Goal: Information Seeking & Learning: Learn about a topic

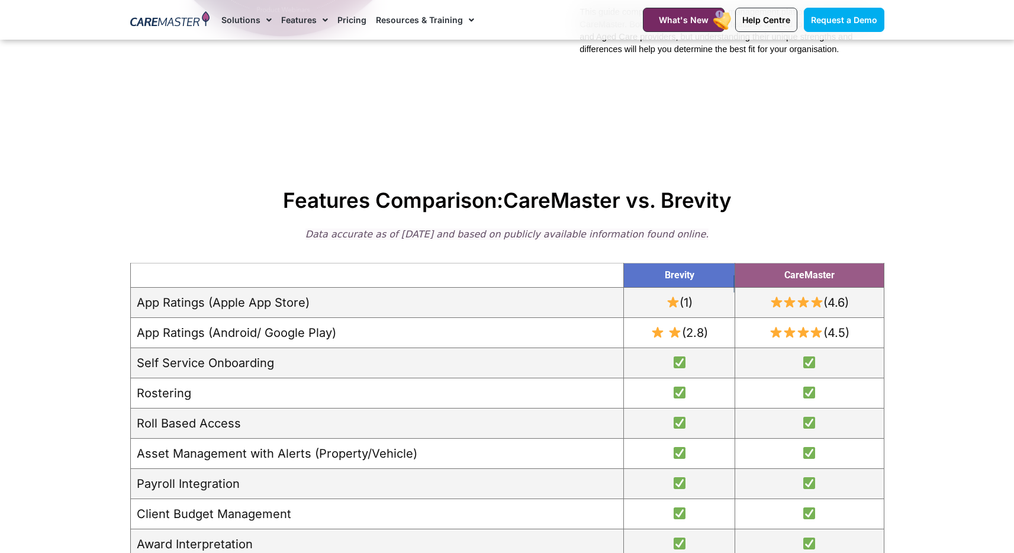
scroll to position [731, 0]
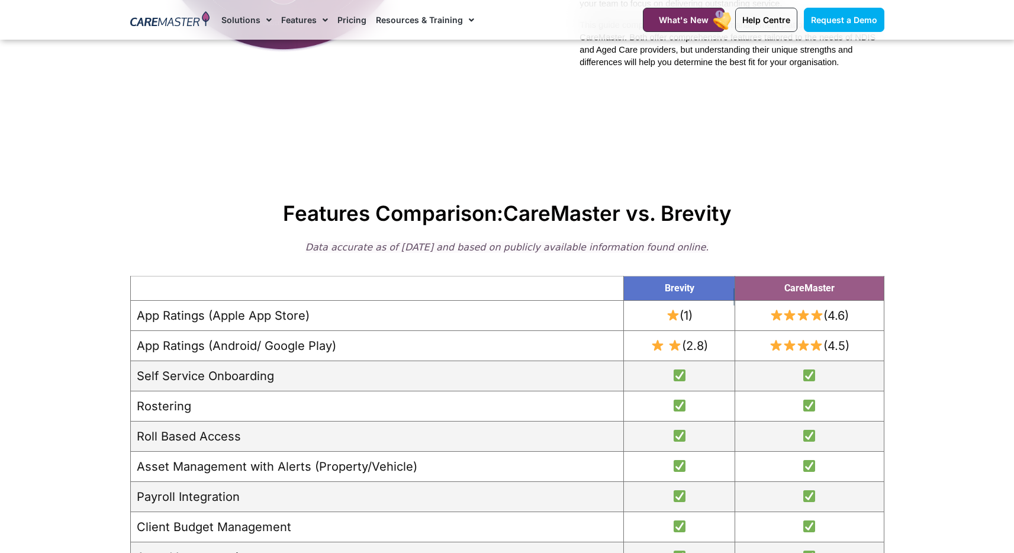
click at [216, 318] on td "App Ratings (Apple App Store)" at bounding box center [376, 315] width 493 height 30
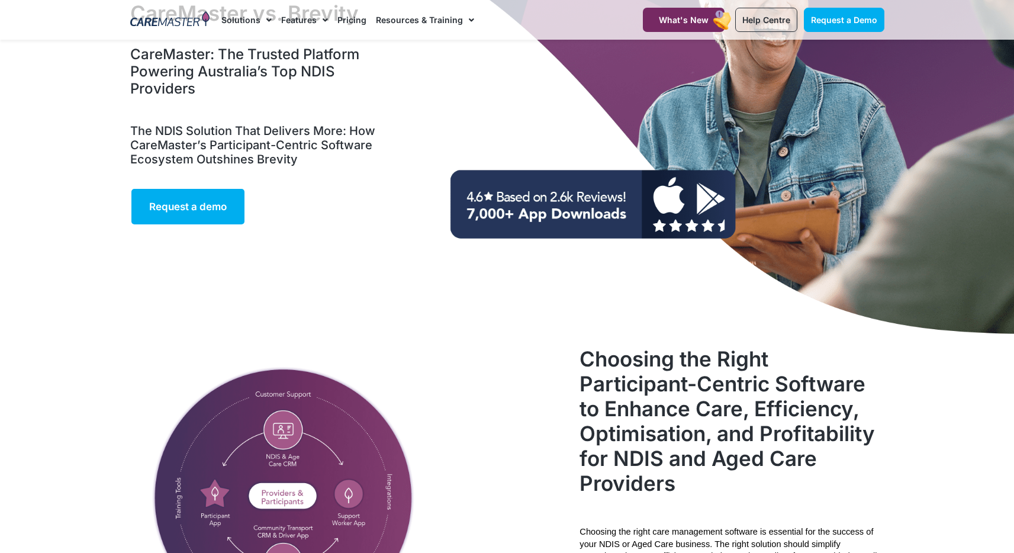
scroll to position [0, 0]
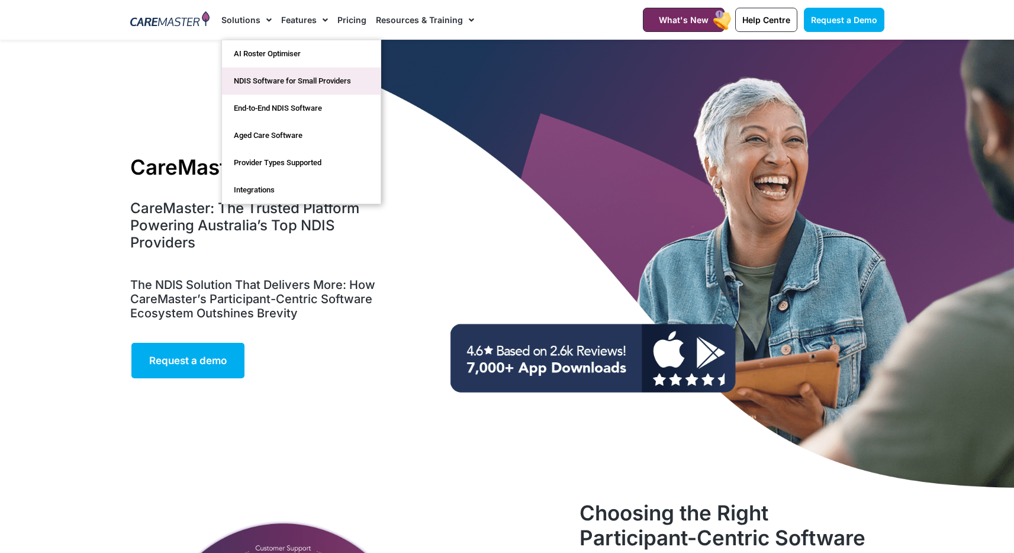
click at [251, 82] on link "NDIS Software for Small Providers" at bounding box center [301, 80] width 159 height 27
